Goal: Communication & Community: Ask a question

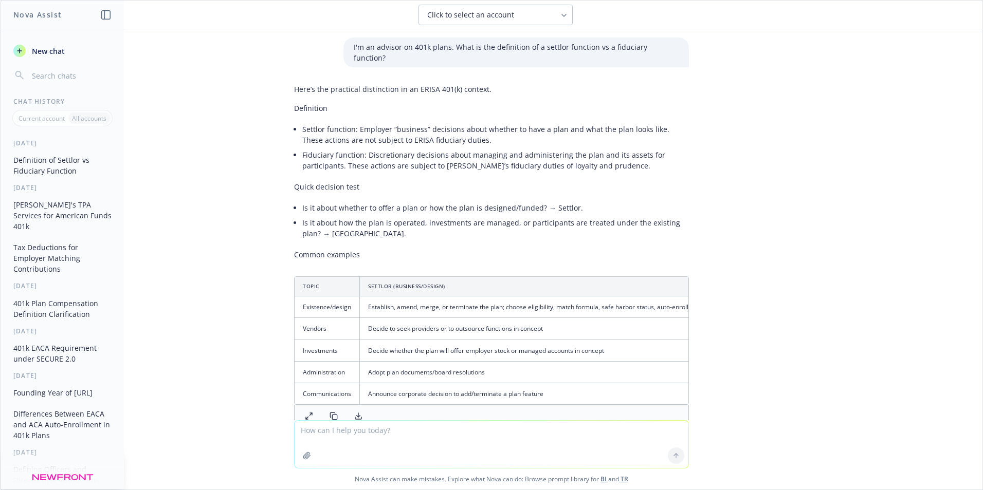
scroll to position [154, 0]
